Goal: Navigation & Orientation: Find specific page/section

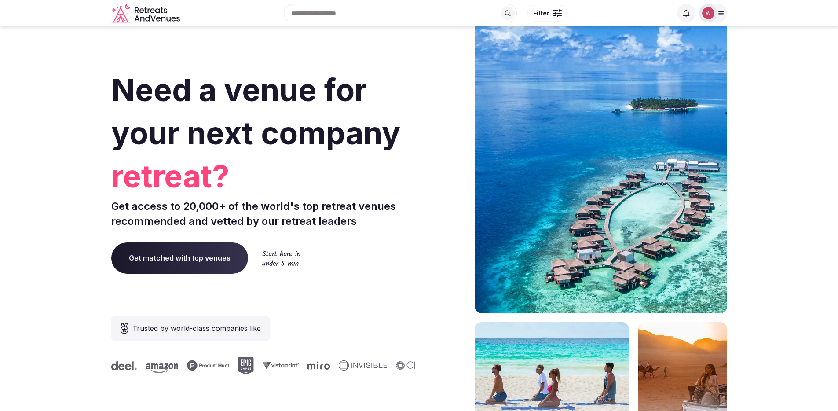
click at [356, 23] on div "Recent searches Cabo San Lucas, BCS, Mexico Lisbon, Portugal Petlovac, Croatia …" at bounding box center [427, 13] width 488 height 38
click at [358, 16] on input "text" at bounding box center [400, 13] width 233 height 18
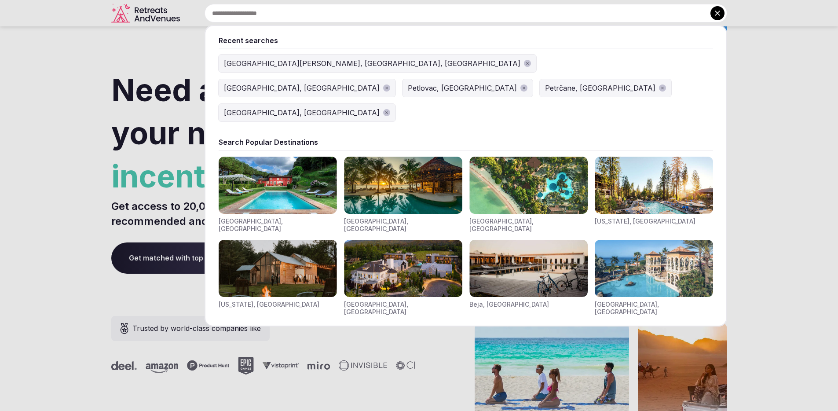
click at [792, 152] on div at bounding box center [419, 205] width 838 height 411
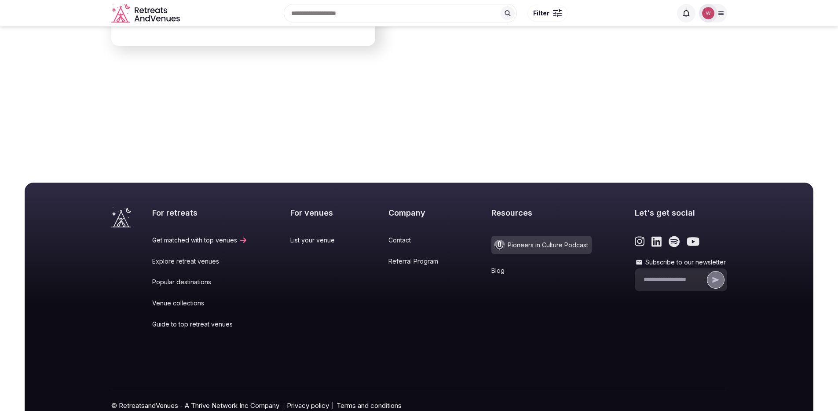
scroll to position [3565, 0]
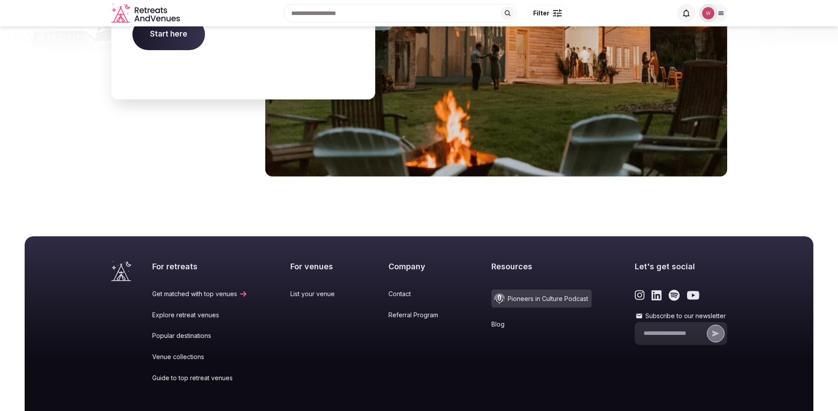
click at [187, 331] on link "Popular destinations" at bounding box center [199, 335] width 95 height 9
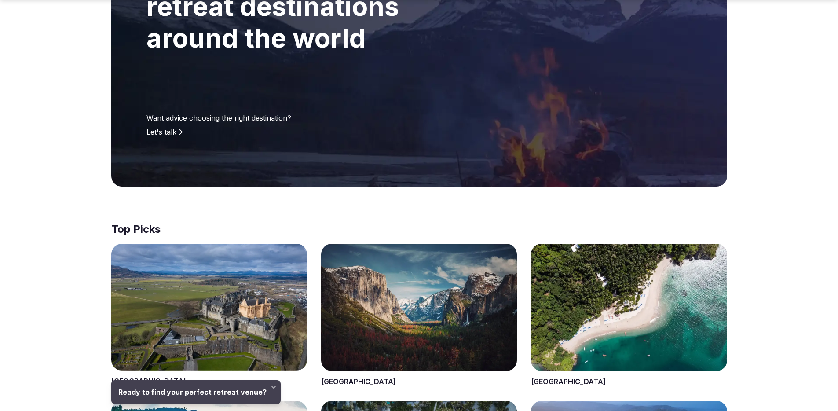
scroll to position [304, 0]
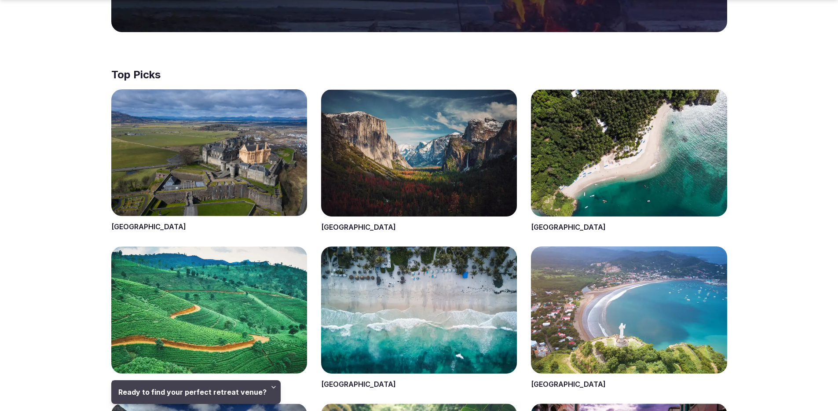
click at [432, 175] on span at bounding box center [419, 160] width 196 height 143
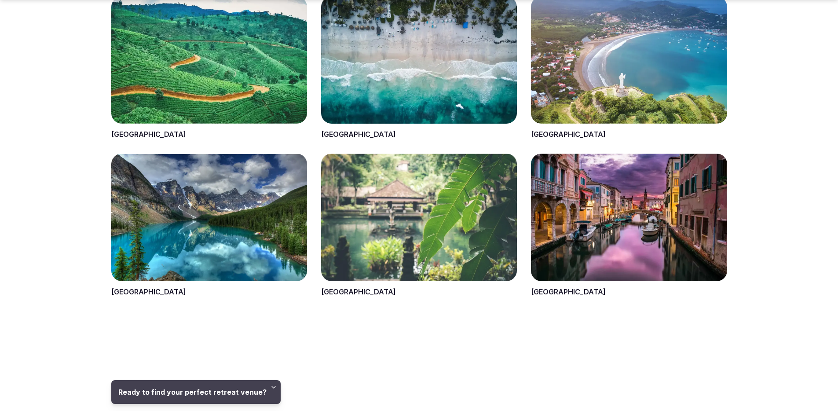
scroll to position [748, 0]
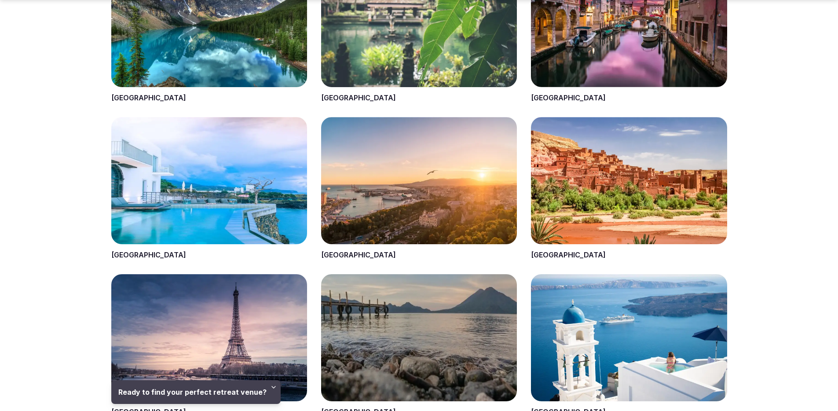
click at [239, 47] on span at bounding box center [209, 31] width 196 height 143
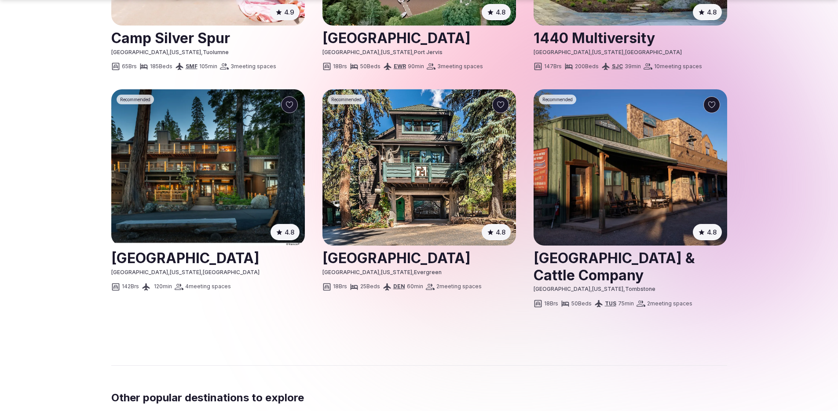
scroll to position [1115, 0]
